Goal: Task Accomplishment & Management: Manage account settings

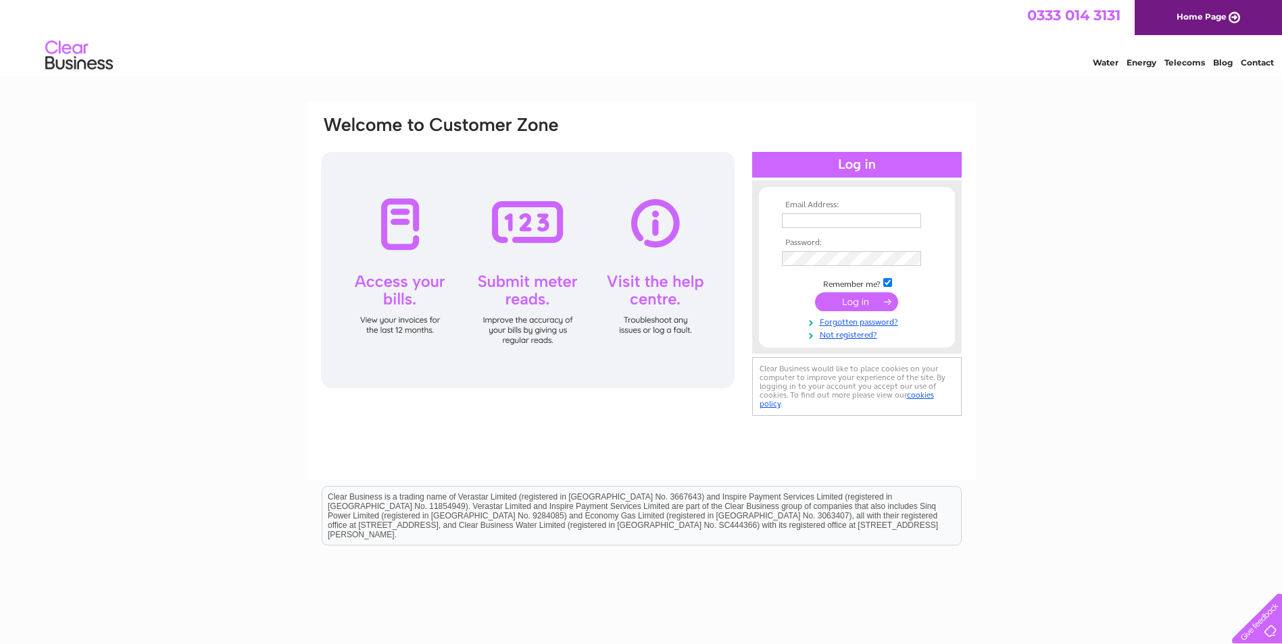
type input "[EMAIL_ADDRESS][DOMAIN_NAME]"
click at [856, 307] on input "submit" at bounding box center [856, 302] width 83 height 19
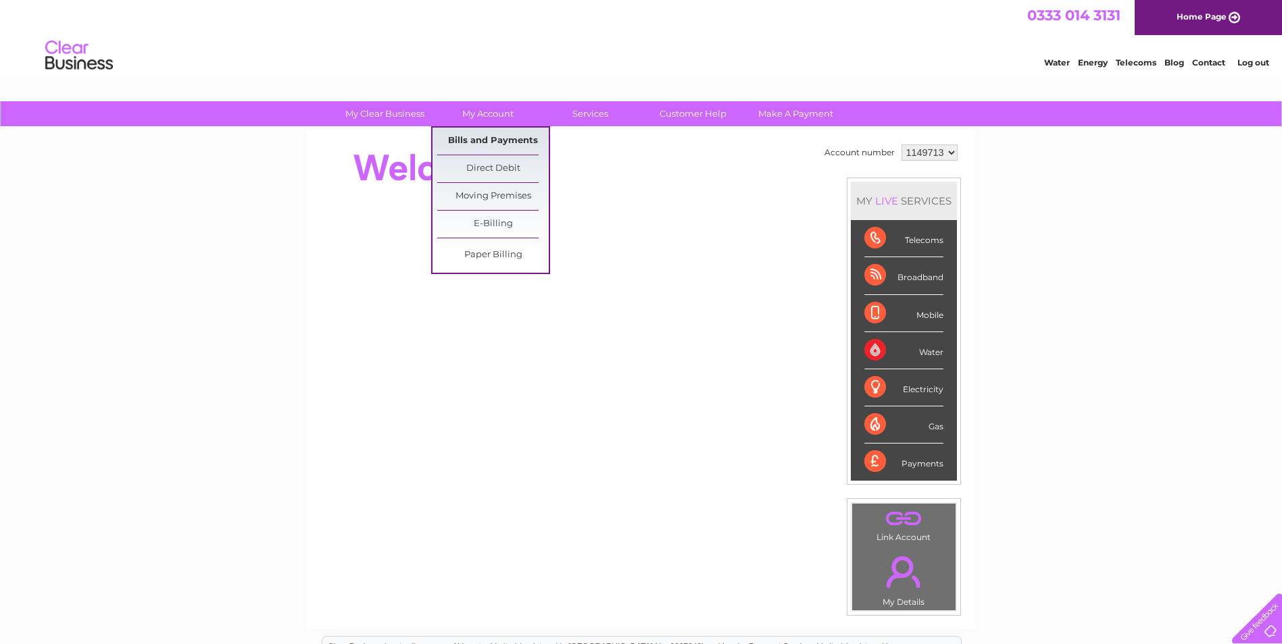
click at [490, 142] on link "Bills and Payments" at bounding box center [492, 141] width 111 height 27
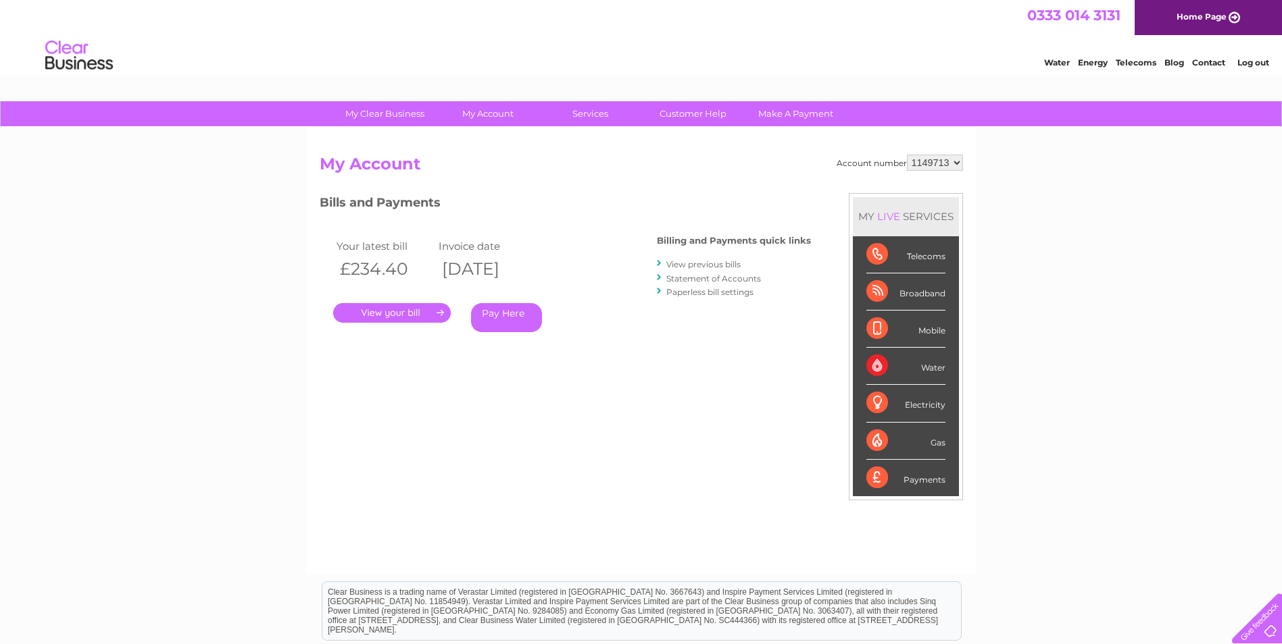
click at [699, 278] on link "Statement of Accounts" at bounding box center [713, 279] width 95 height 10
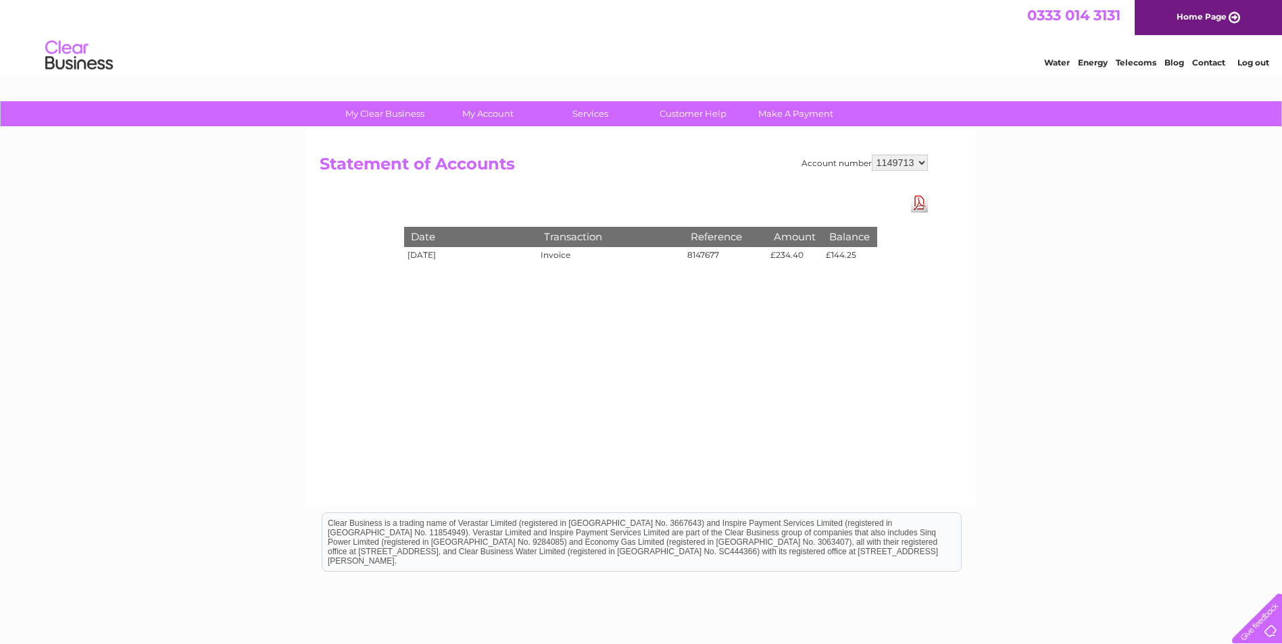
click at [919, 206] on link "Download Pdf" at bounding box center [919, 203] width 17 height 20
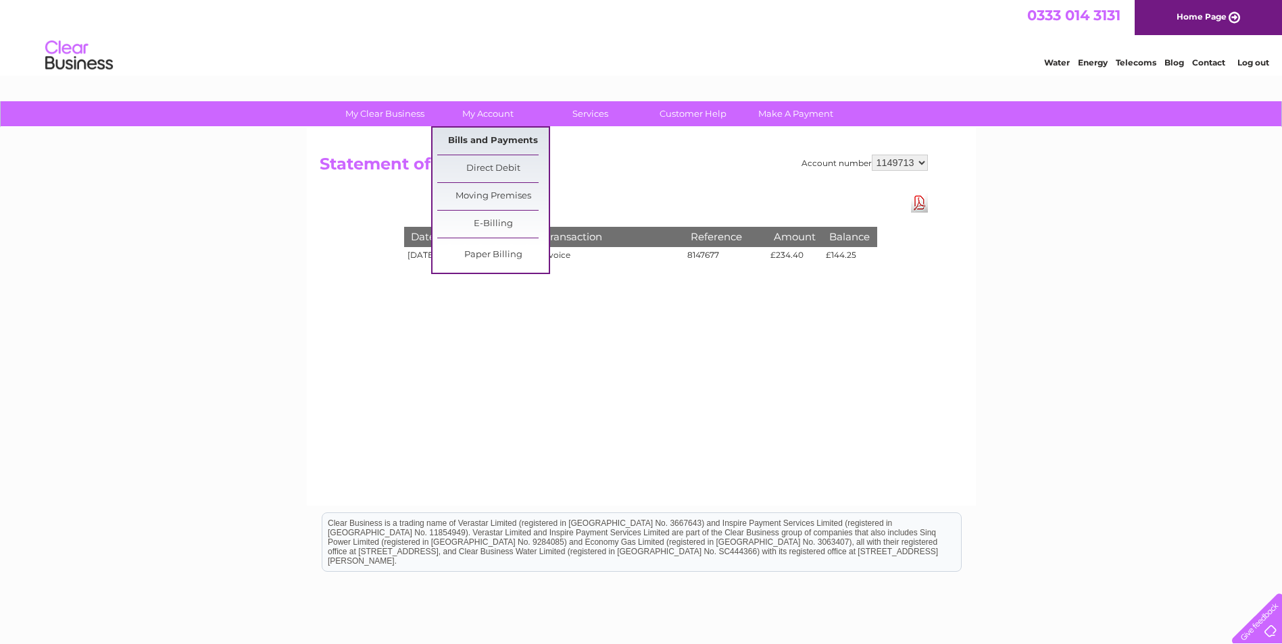
click at [486, 141] on link "Bills and Payments" at bounding box center [492, 141] width 111 height 27
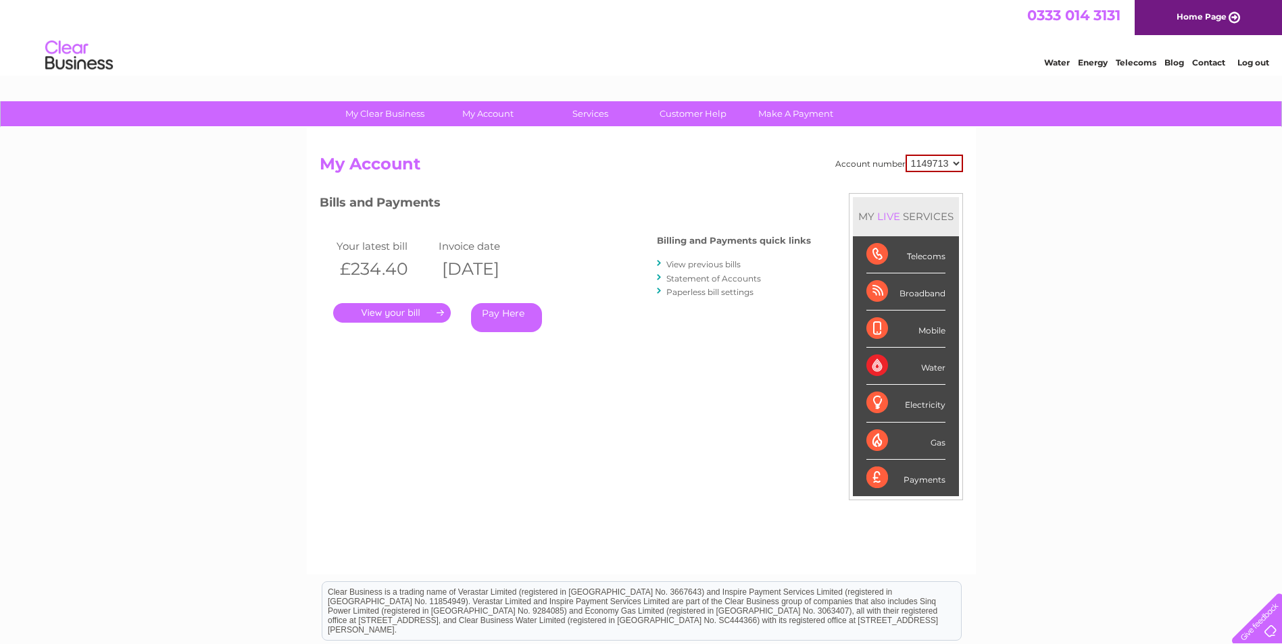
click at [694, 263] on link "View previous bills" at bounding box center [703, 264] width 74 height 10
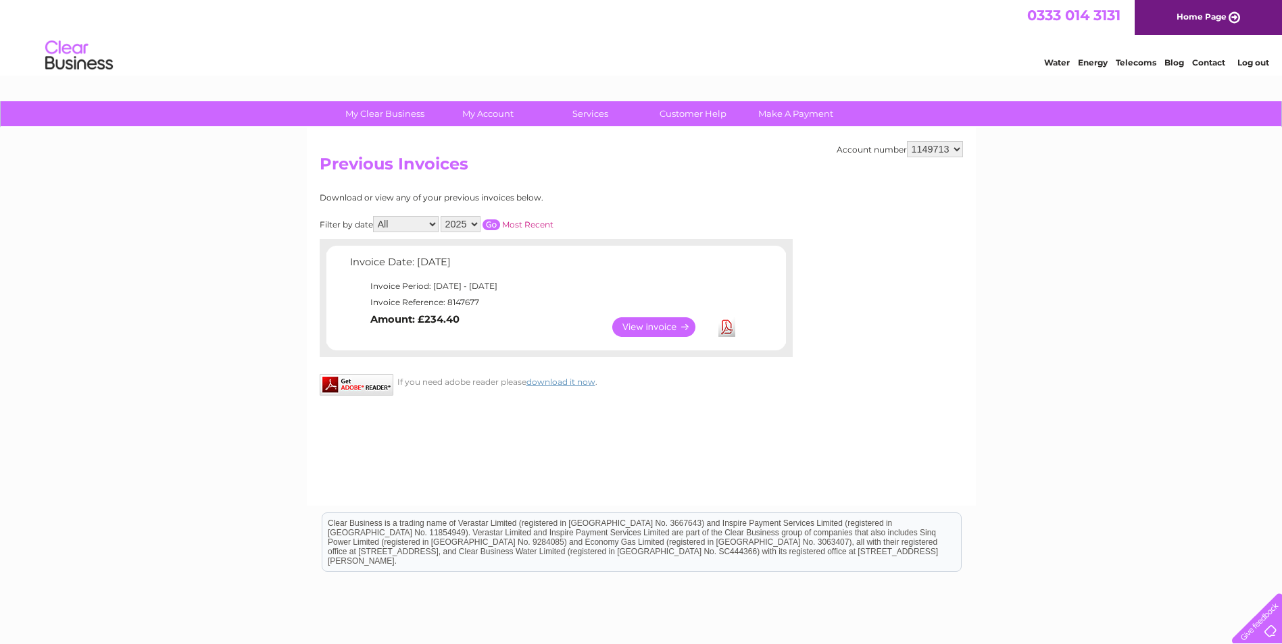
click at [461, 222] on select "2025 2024 2023" at bounding box center [460, 224] width 40 height 16
click at [442, 216] on select "2025 2024 2023" at bounding box center [460, 224] width 40 height 16
click at [492, 225] on input "button" at bounding box center [491, 225] width 18 height 11
click at [470, 224] on select "2025 2024 2023" at bounding box center [460, 224] width 40 height 16
select select "2023"
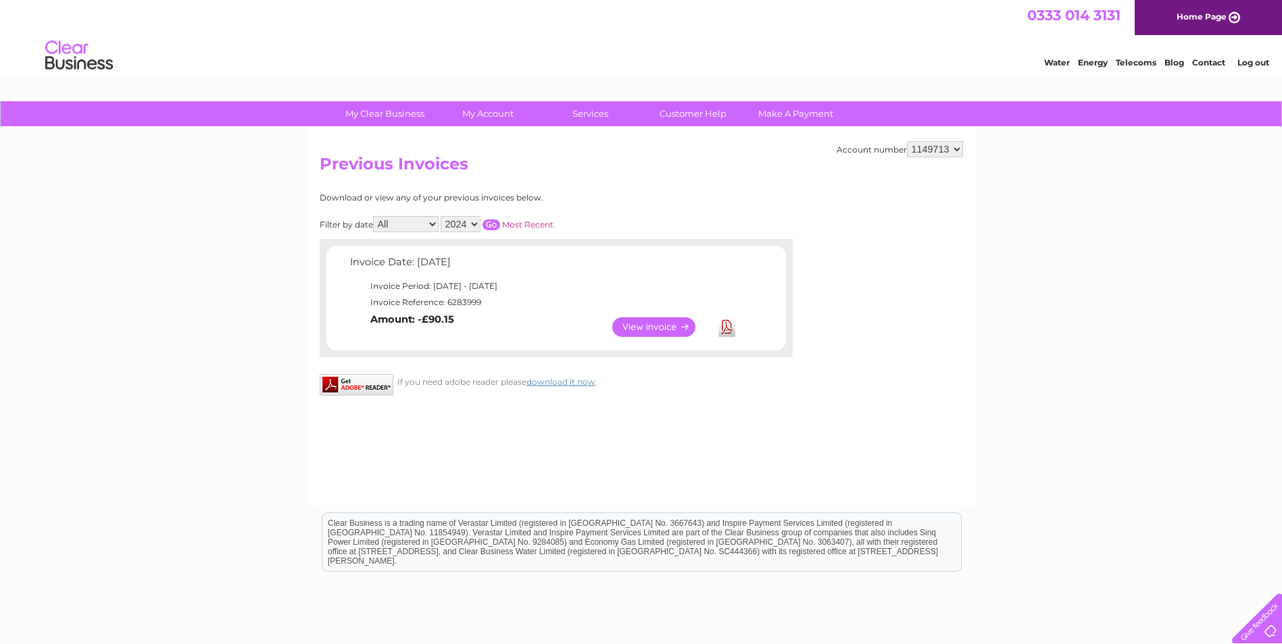
click at [442, 216] on select "2025 2024 2023" at bounding box center [460, 224] width 40 height 16
click at [492, 225] on input "button" at bounding box center [491, 225] width 18 height 11
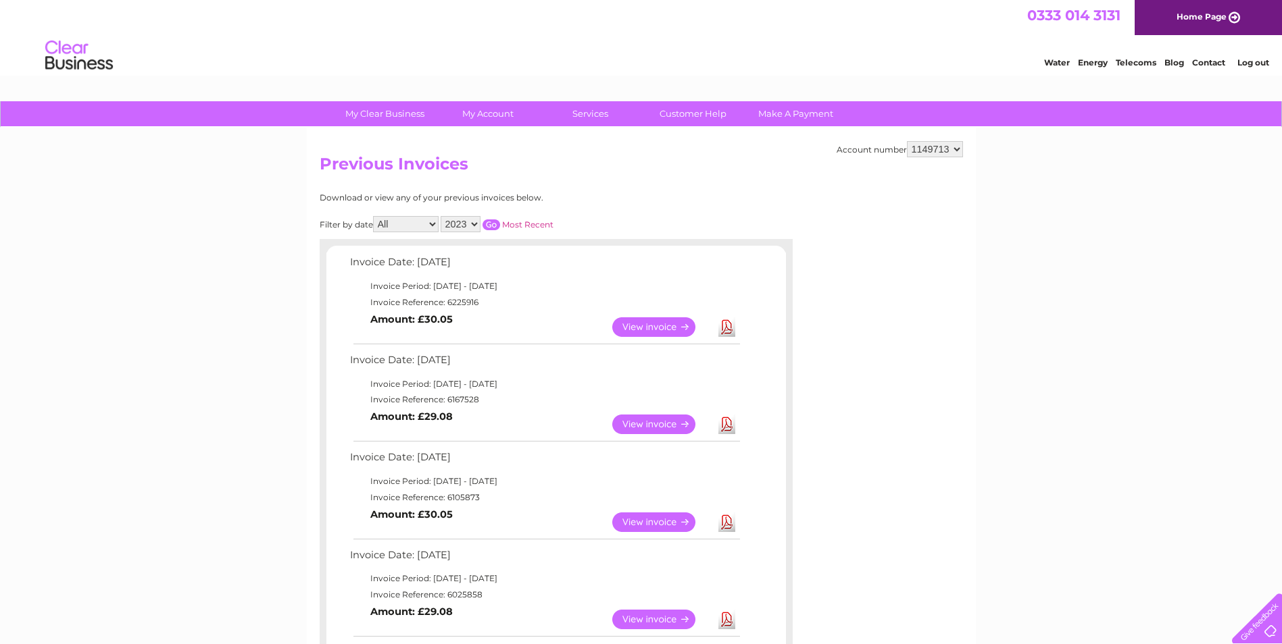
click at [476, 226] on select "2025 2024 2023" at bounding box center [460, 224] width 40 height 16
click at [695, 113] on link "Customer Help" at bounding box center [692, 113] width 111 height 25
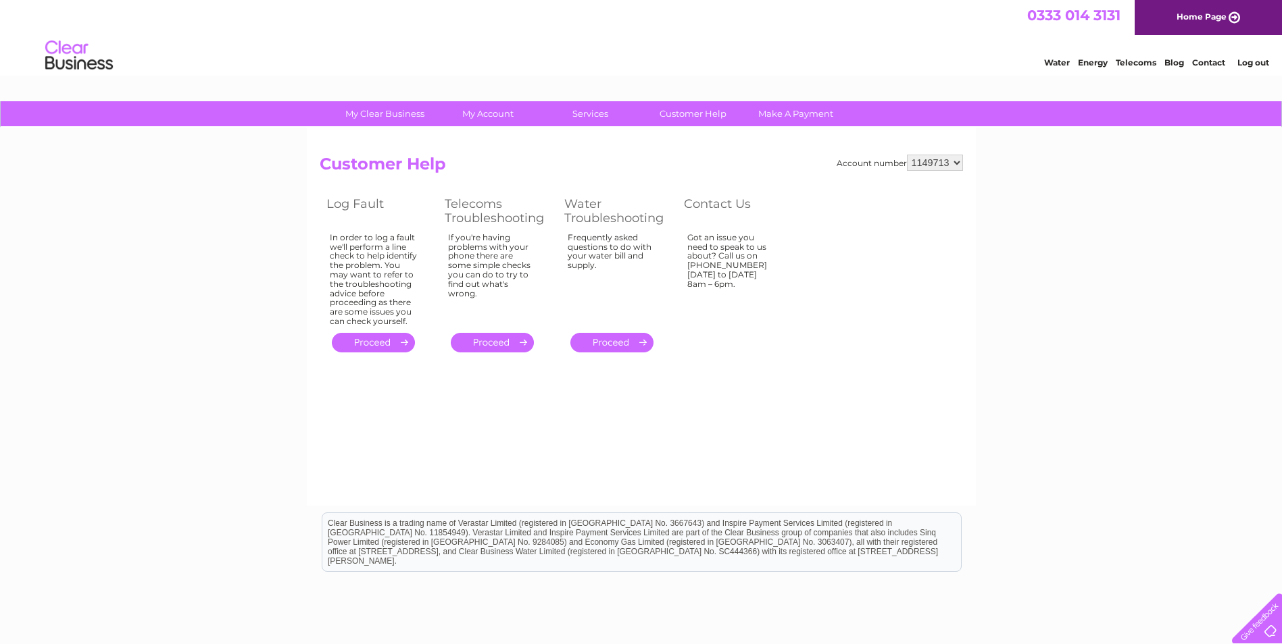
click at [611, 344] on link "." at bounding box center [611, 343] width 83 height 20
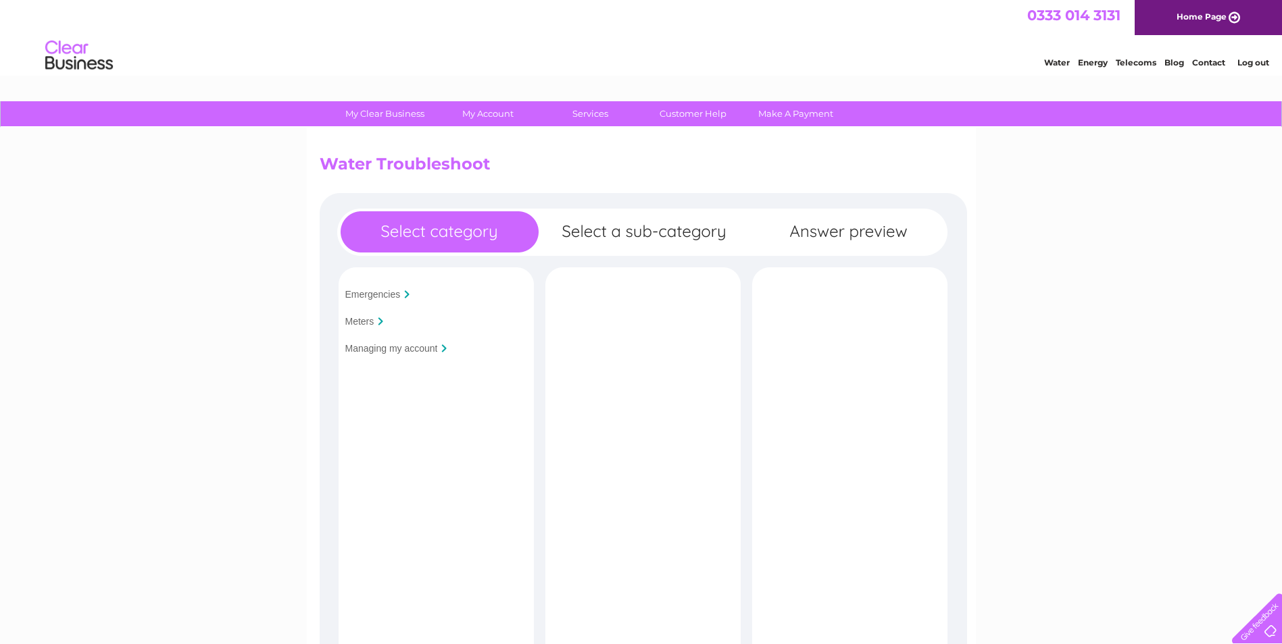
click at [359, 315] on div "Meters" at bounding box center [434, 321] width 188 height 20
click at [359, 320] on input "Meters" at bounding box center [359, 321] width 29 height 11
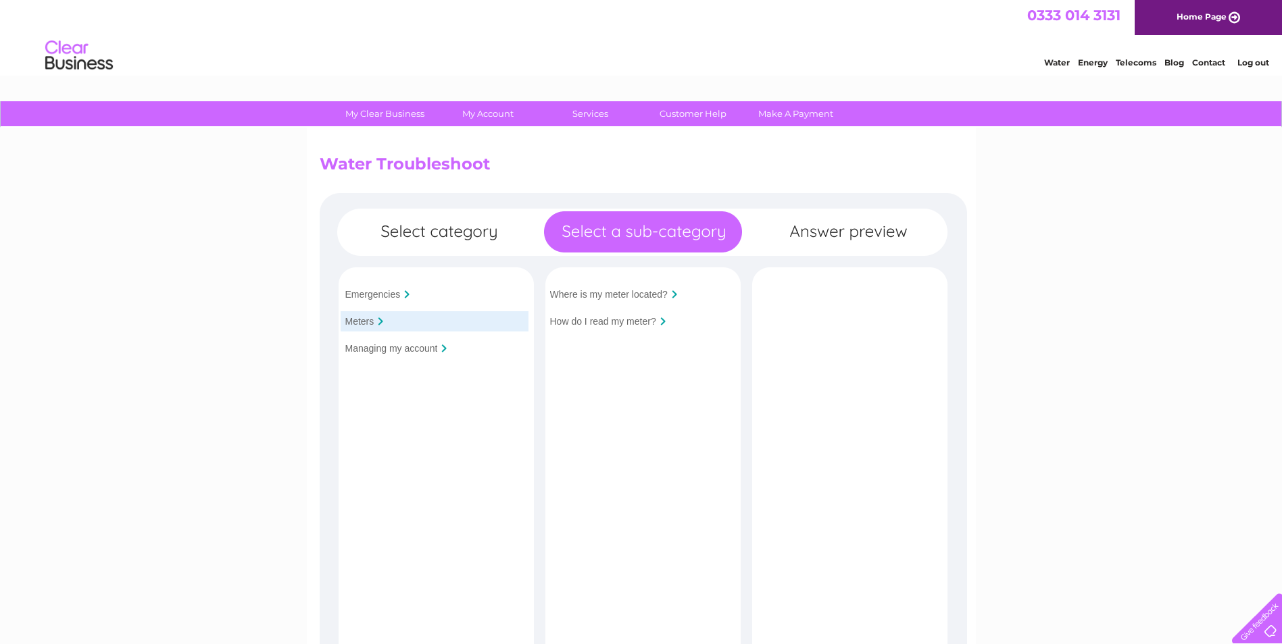
click at [377, 304] on div "Emergencies" at bounding box center [434, 294] width 188 height 20
click at [374, 297] on input "Emergencies" at bounding box center [372, 294] width 55 height 11
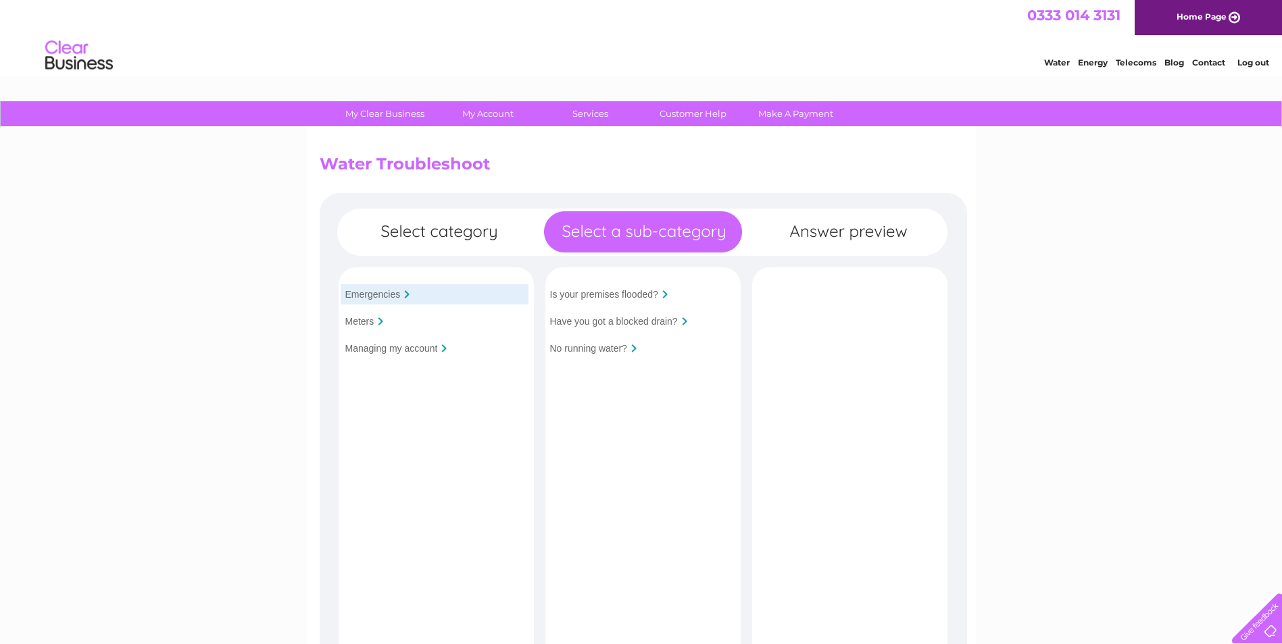
click at [386, 350] on input "Managing my account" at bounding box center [391, 348] width 93 height 11
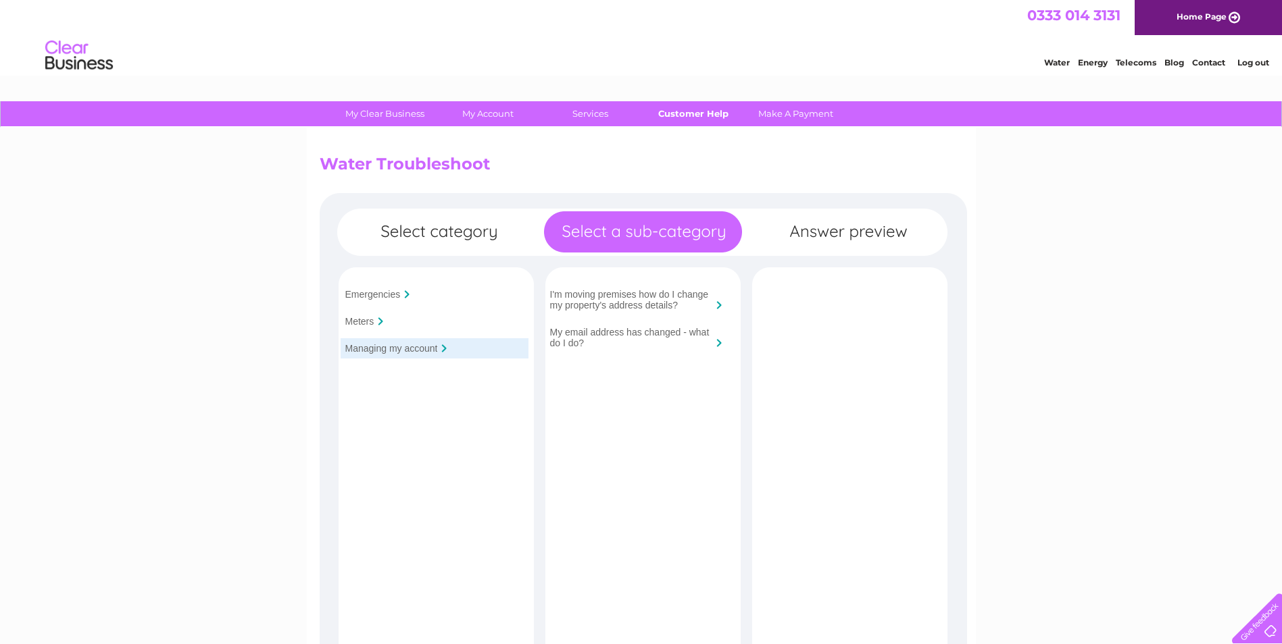
click at [697, 115] on link "Customer Help" at bounding box center [692, 113] width 111 height 25
